Goal: Use online tool/utility

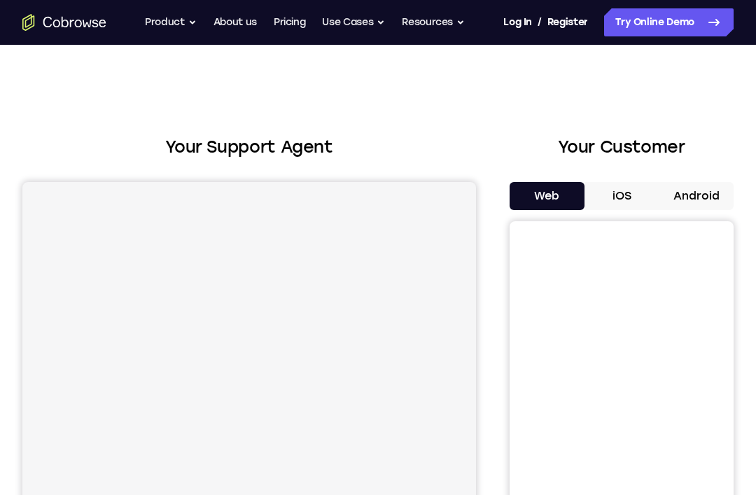
click at [697, 204] on button "Android" at bounding box center [695, 196] width 75 height 28
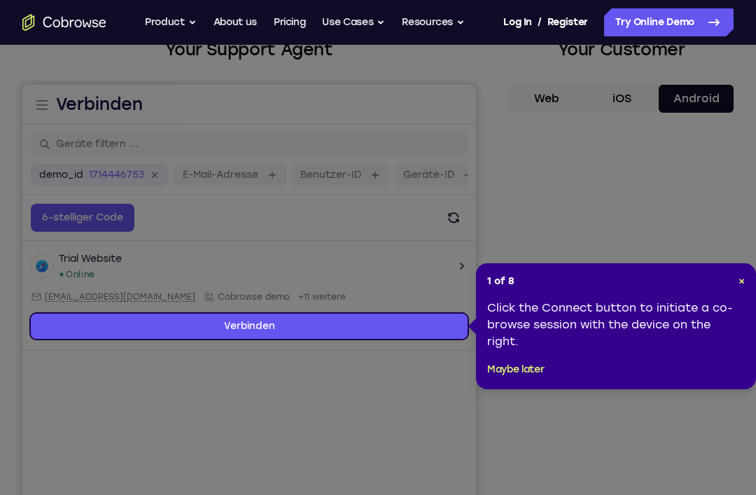
click at [744, 277] on span "×" at bounding box center [741, 281] width 6 height 12
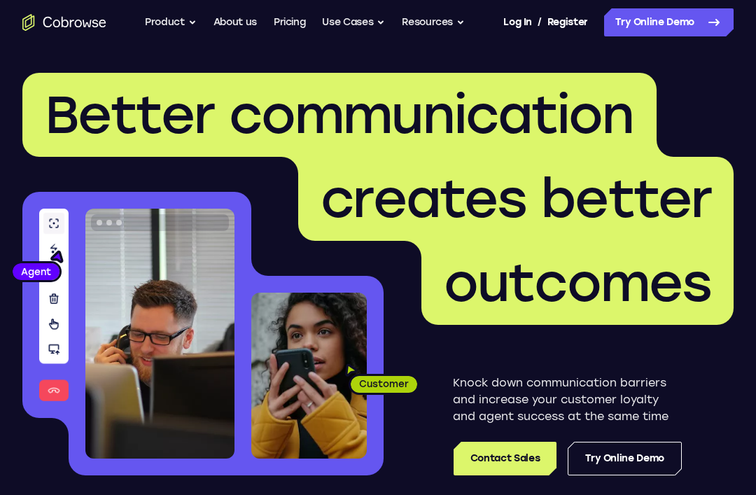
click at [667, 3] on nav "Go back Powerful, Flexible and Trustworthy. Avoid all extra friction for both A…" at bounding box center [378, 22] width 756 height 45
click at [707, 27] on icon at bounding box center [713, 22] width 17 height 17
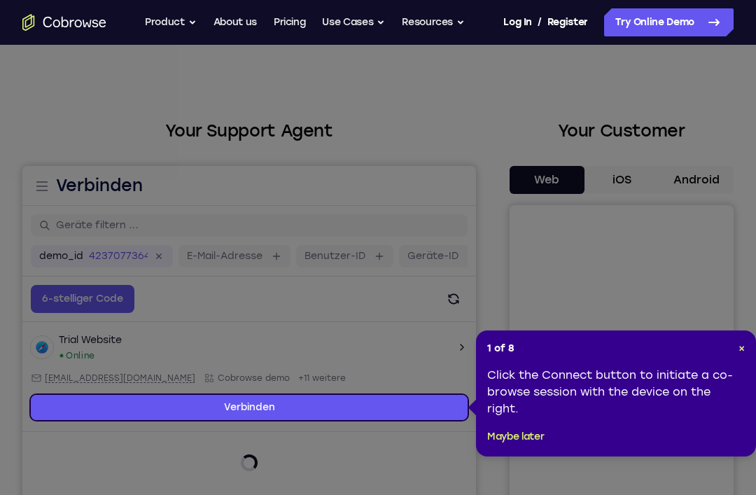
click at [735, 347] on div "1 of 8 × Click the Connect button to initiate a co-browse session with the devi…" at bounding box center [616, 393] width 280 height 126
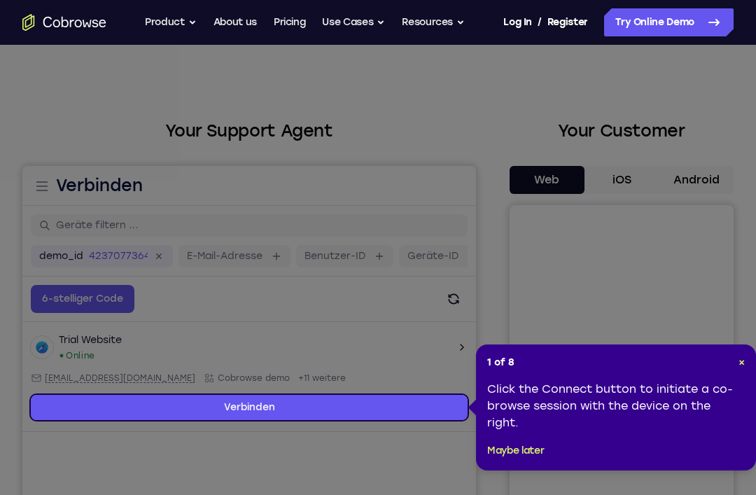
click at [743, 358] on span "×" at bounding box center [741, 362] width 6 height 12
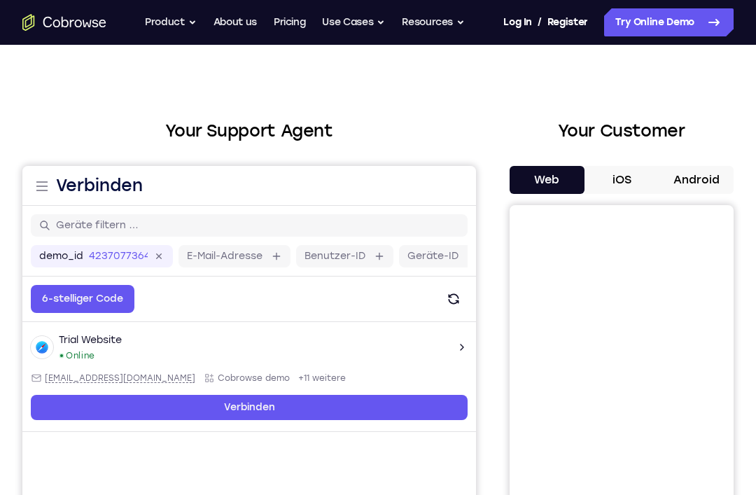
click at [721, 180] on button "Android" at bounding box center [695, 180] width 75 height 28
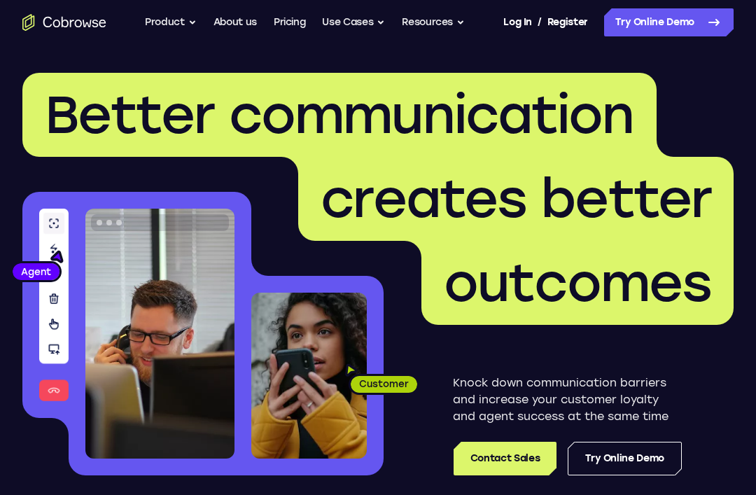
click at [683, 26] on link "Try Online Demo" at bounding box center [668, 22] width 129 height 28
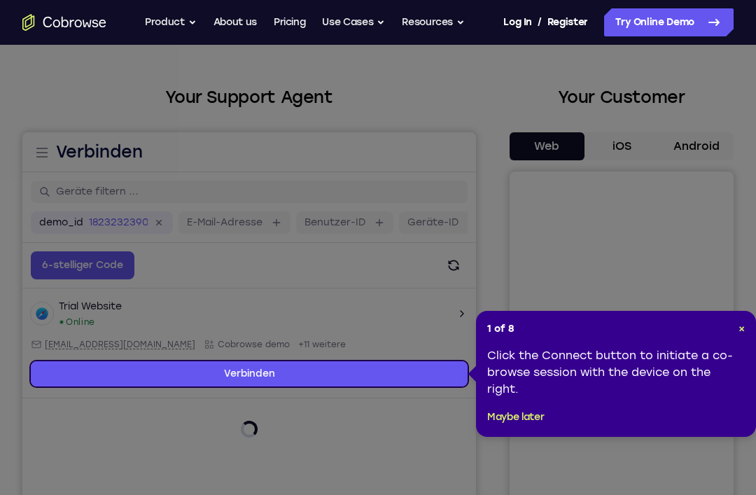
click at [749, 327] on div "1 of 8 × Click the Connect button to initiate a co-browse session with the devi…" at bounding box center [616, 374] width 280 height 126
click at [739, 330] on span "×" at bounding box center [741, 328] width 6 height 12
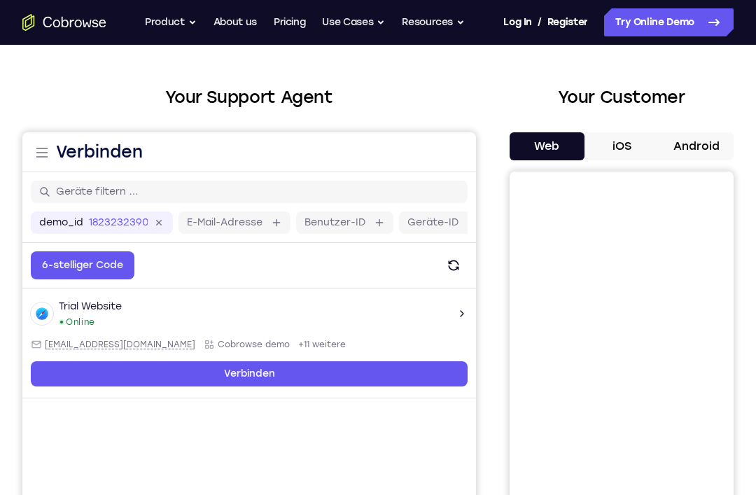
click at [703, 148] on button "Android" at bounding box center [695, 146] width 75 height 28
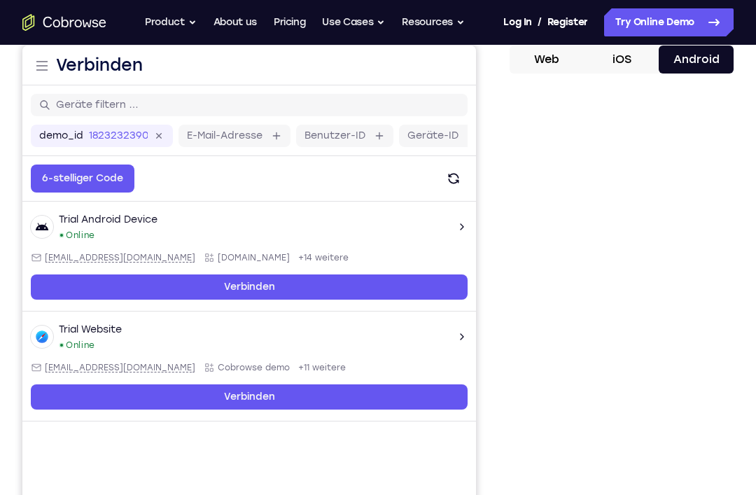
scroll to position [134, 0]
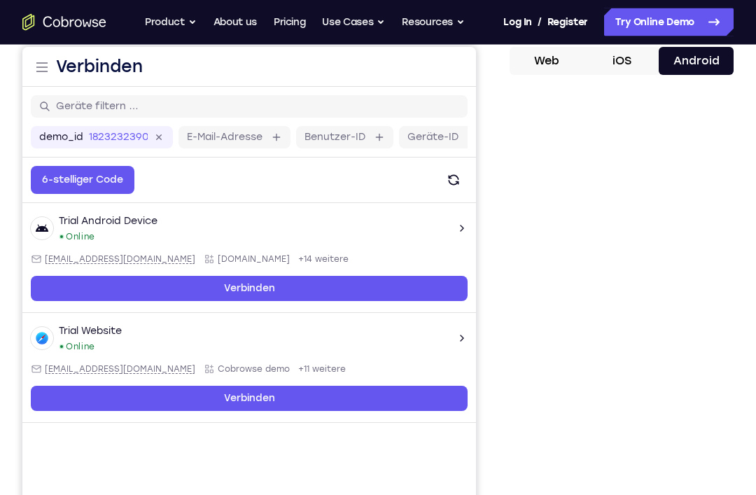
click at [721, 212] on div at bounding box center [621, 302] width 224 height 430
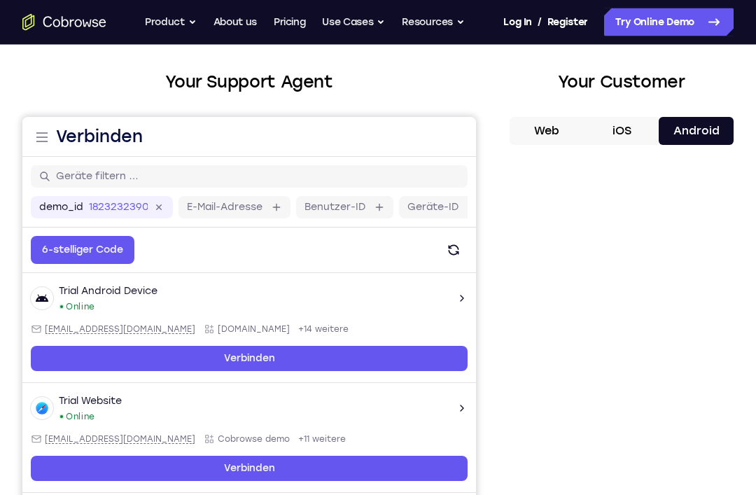
scroll to position [101, 0]
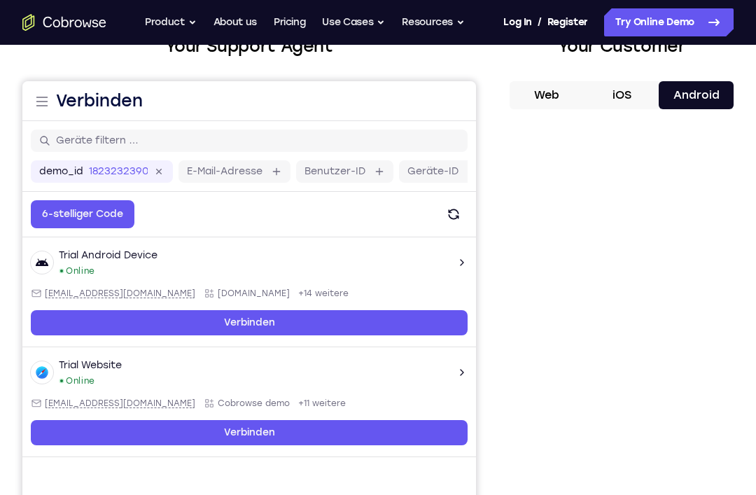
click at [632, 98] on button "iOS" at bounding box center [621, 95] width 75 height 28
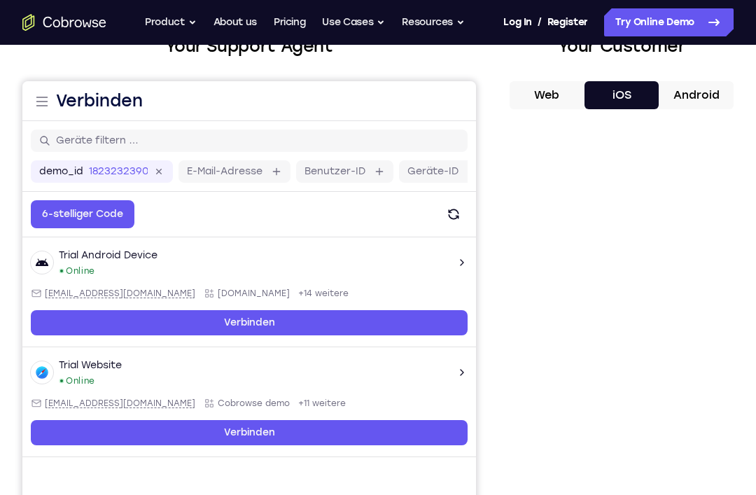
click at [707, 94] on button "Android" at bounding box center [695, 95] width 75 height 28
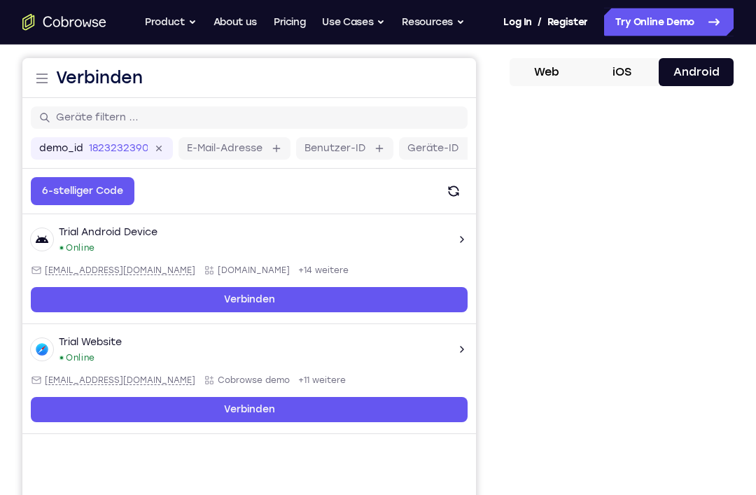
scroll to position [0, 0]
